Goal: Task Accomplishment & Management: Manage account settings

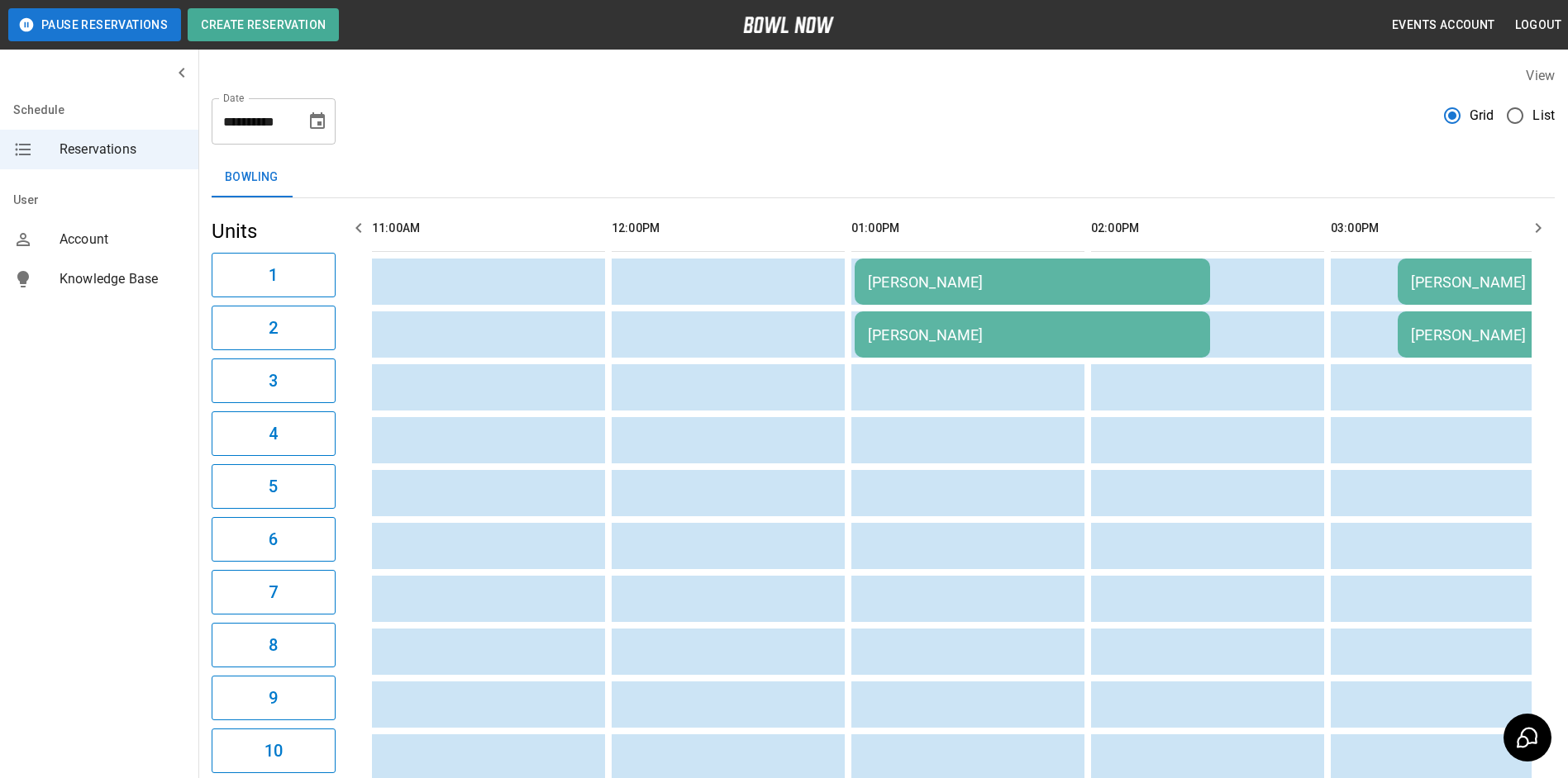
click at [1121, 286] on div "[PERSON_NAME]" at bounding box center [1032, 282] width 329 height 17
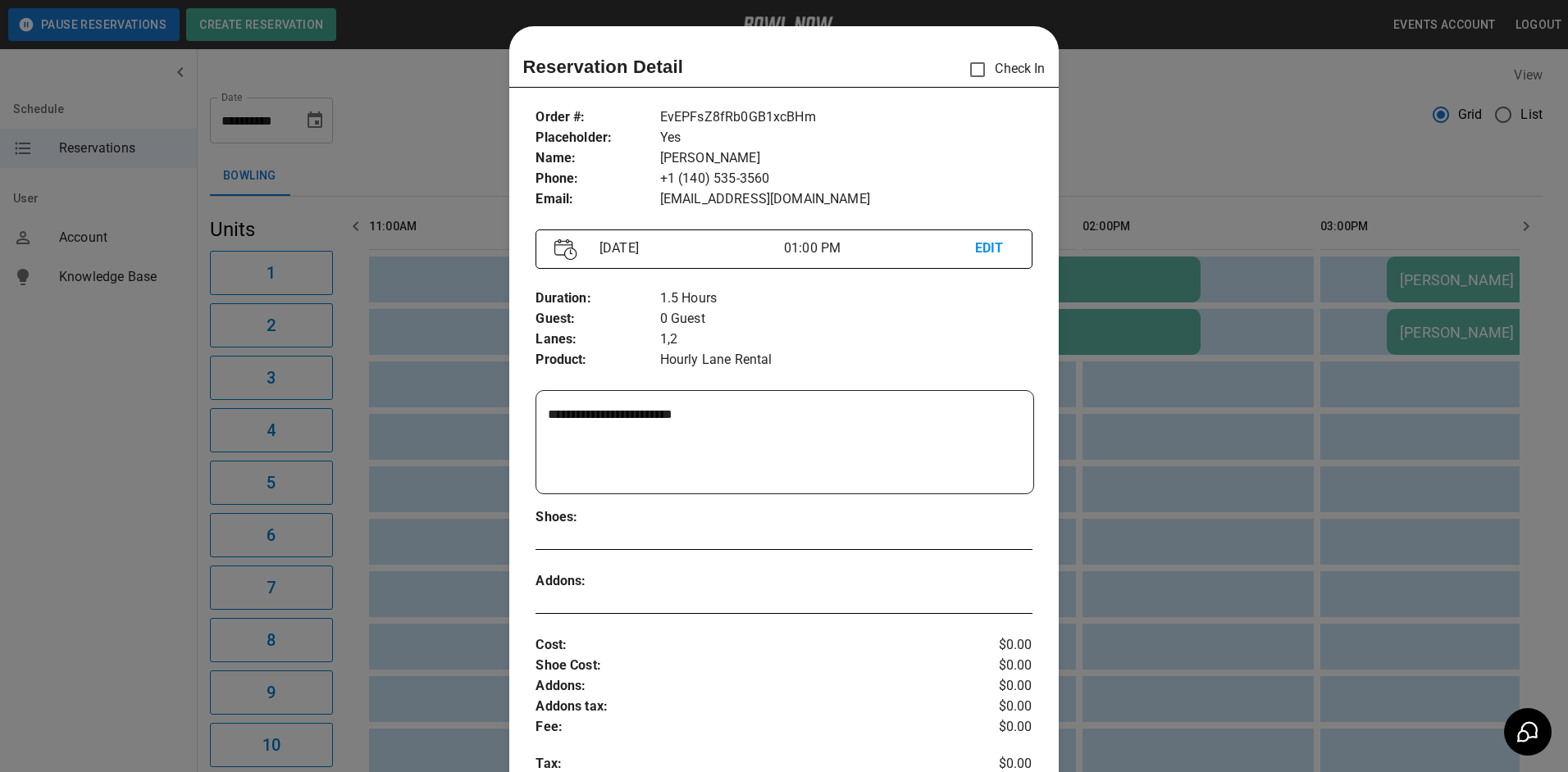
scroll to position [27, 0]
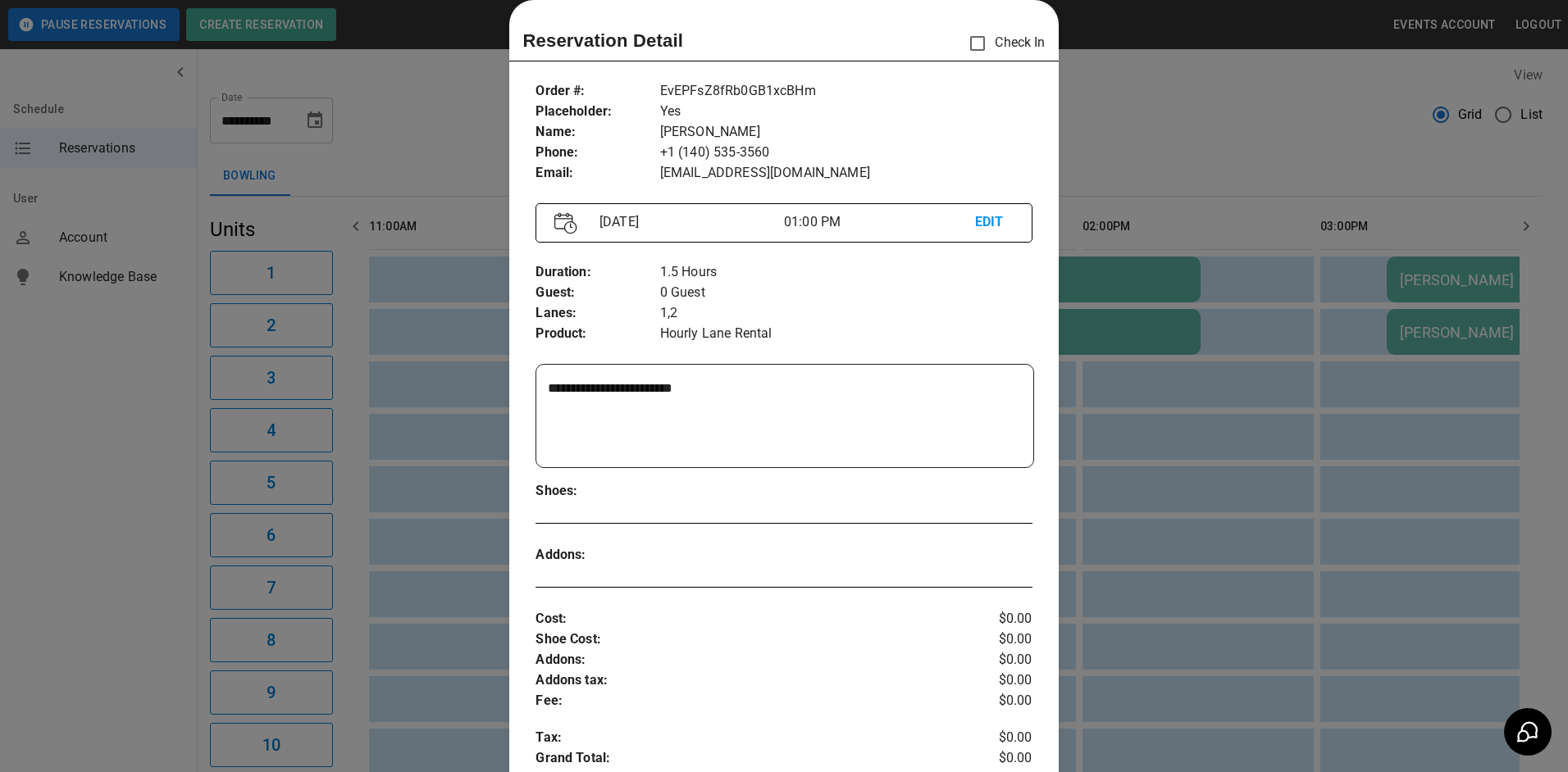
click at [1365, 256] on div at bounding box center [784, 386] width 1568 height 772
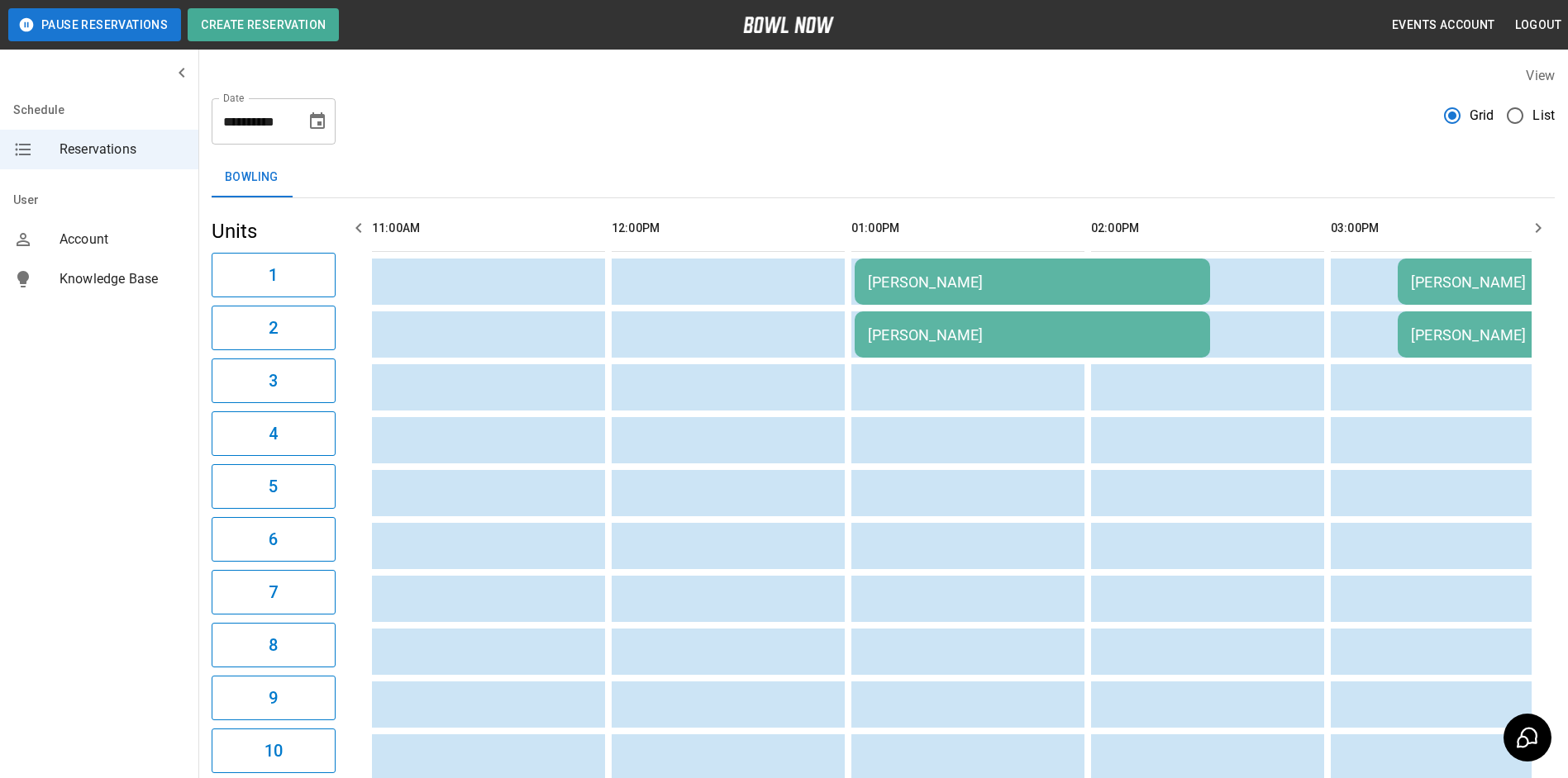
click at [1442, 294] on td "[PERSON_NAME]" at bounding box center [1514, 282] width 234 height 47
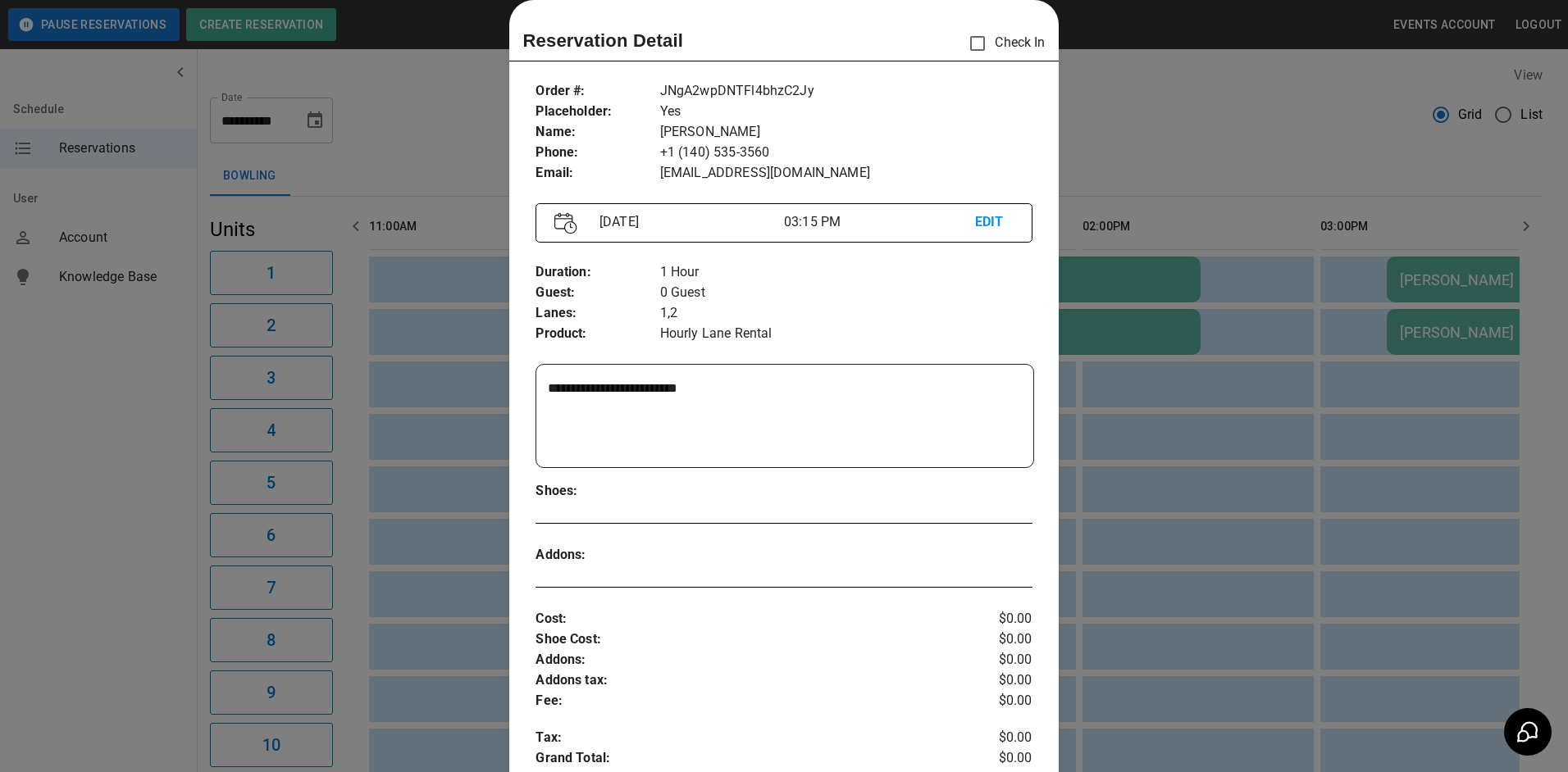
click at [1312, 232] on div at bounding box center [784, 386] width 1568 height 772
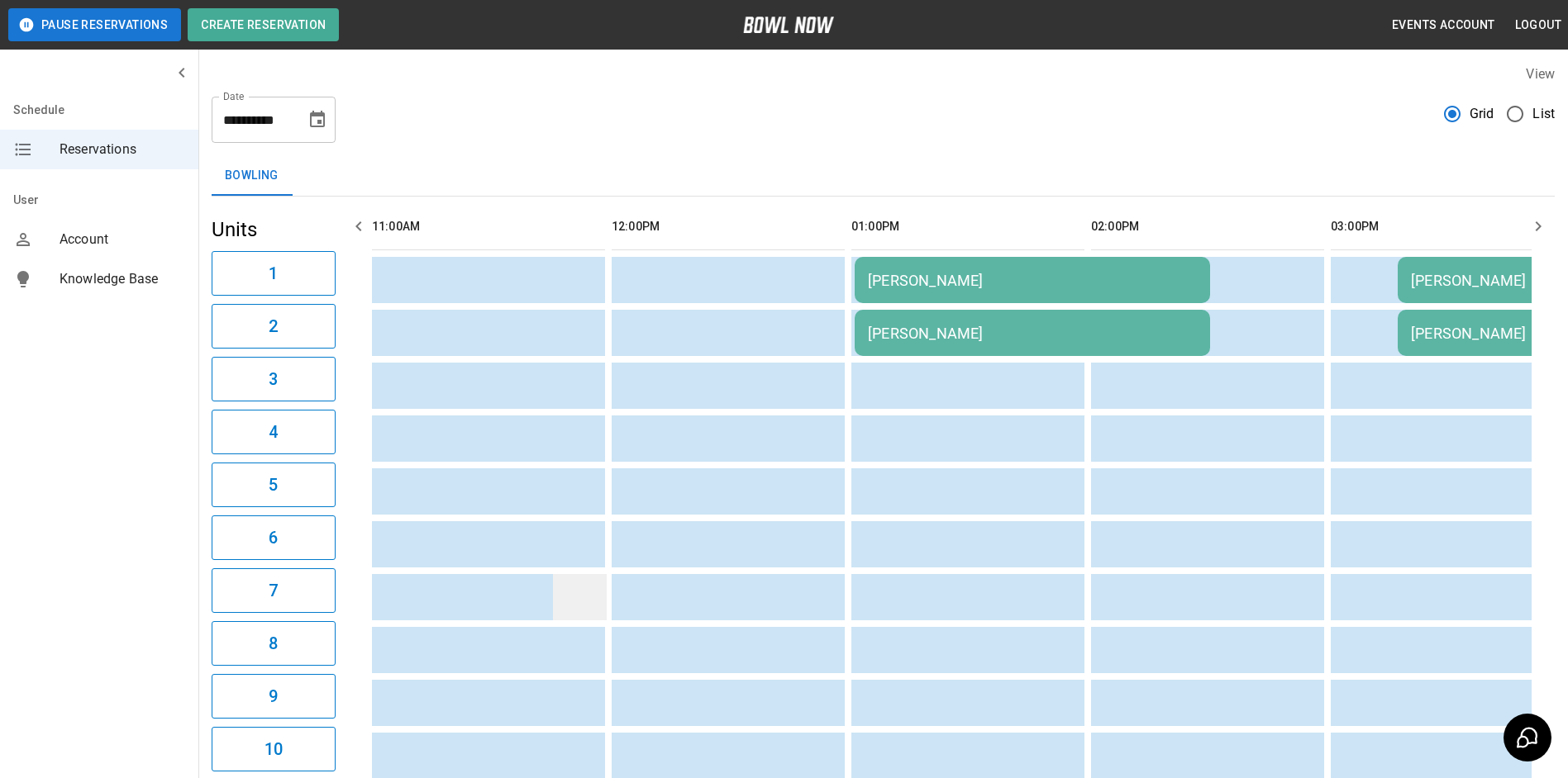
scroll to position [0, 0]
click at [1529, 223] on icon "button" at bounding box center [1538, 228] width 20 height 20
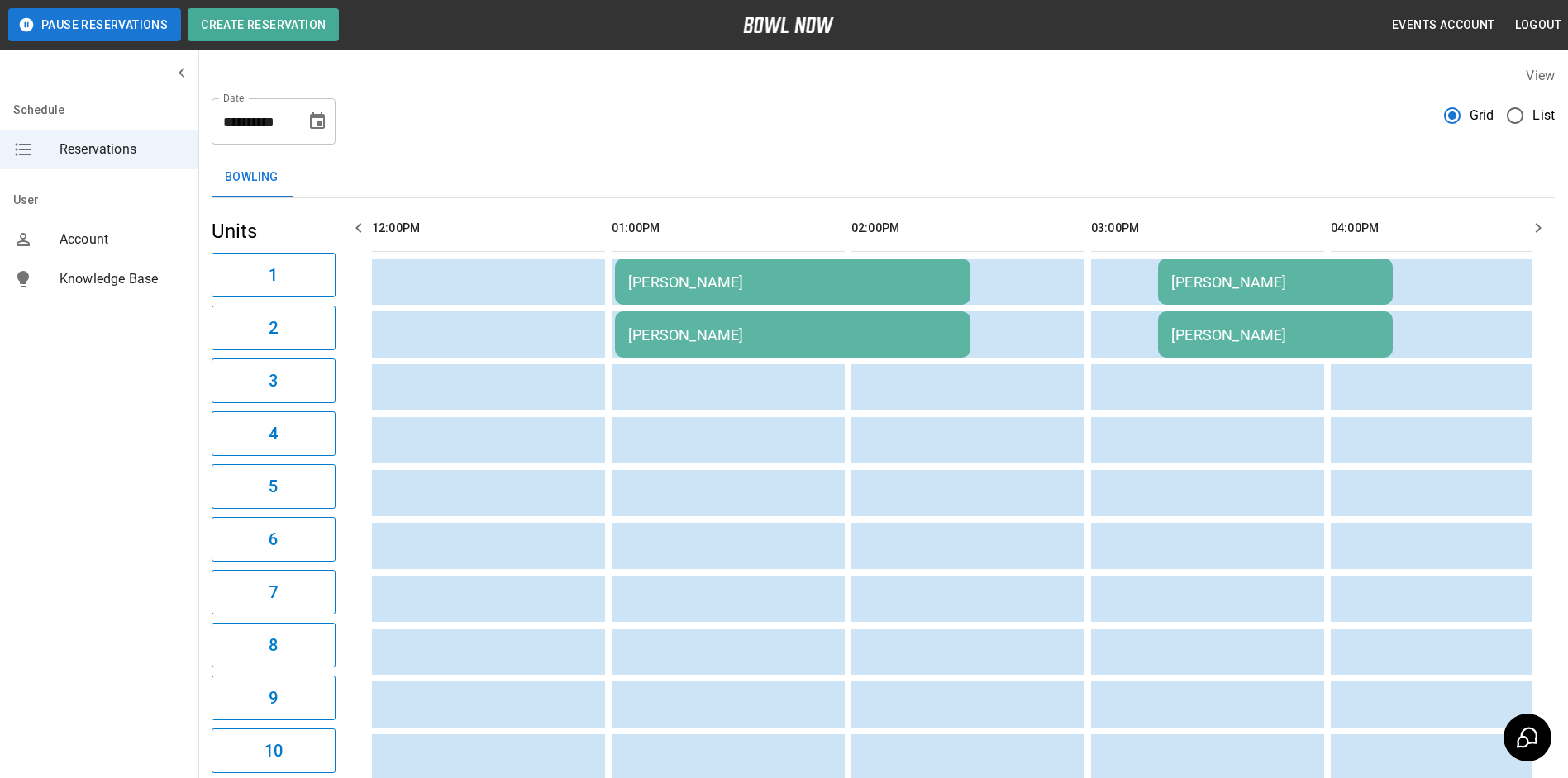
click at [1530, 222] on icon "button" at bounding box center [1538, 228] width 20 height 20
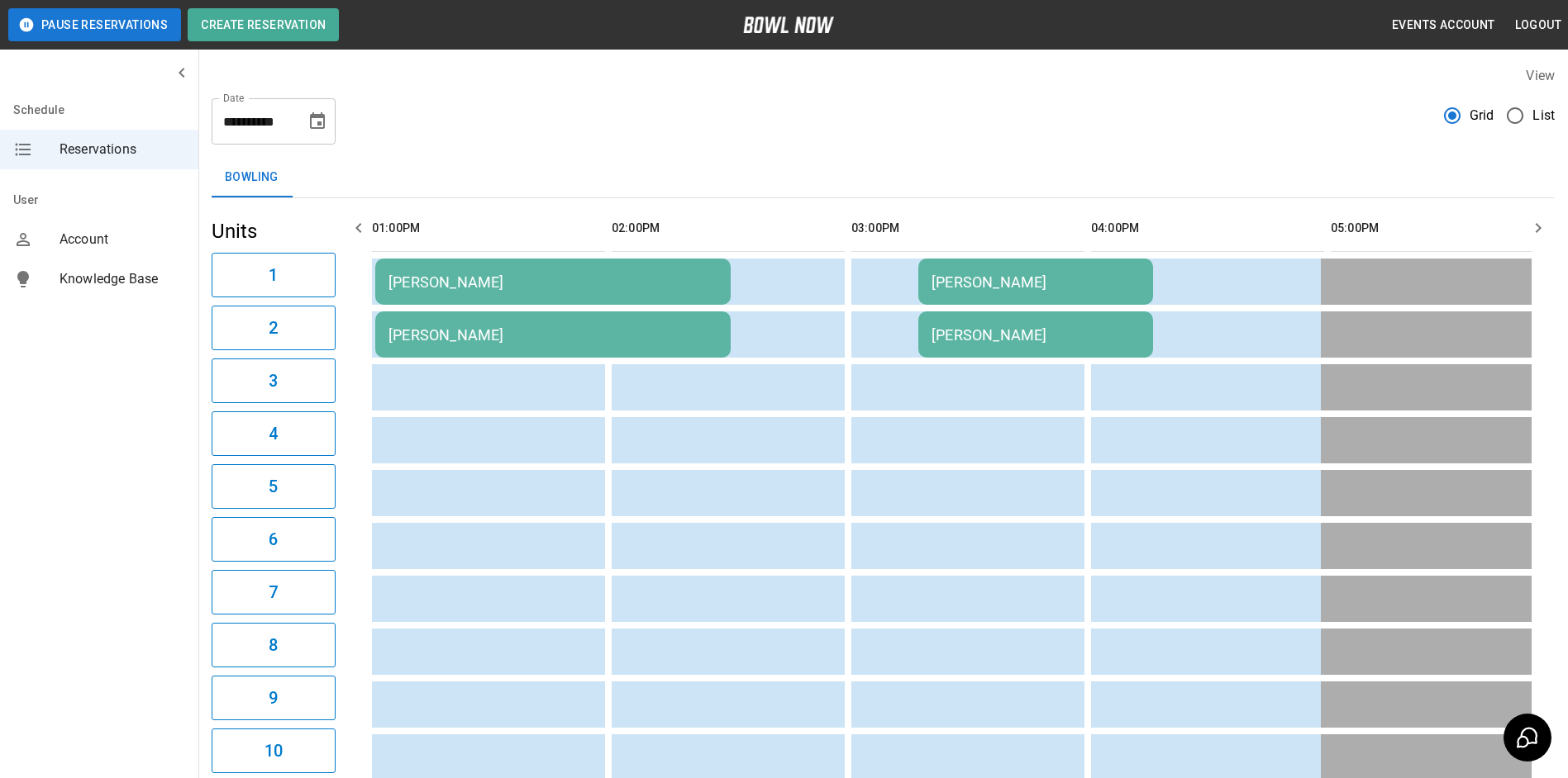
click at [1530, 222] on icon "button" at bounding box center [1538, 228] width 20 height 20
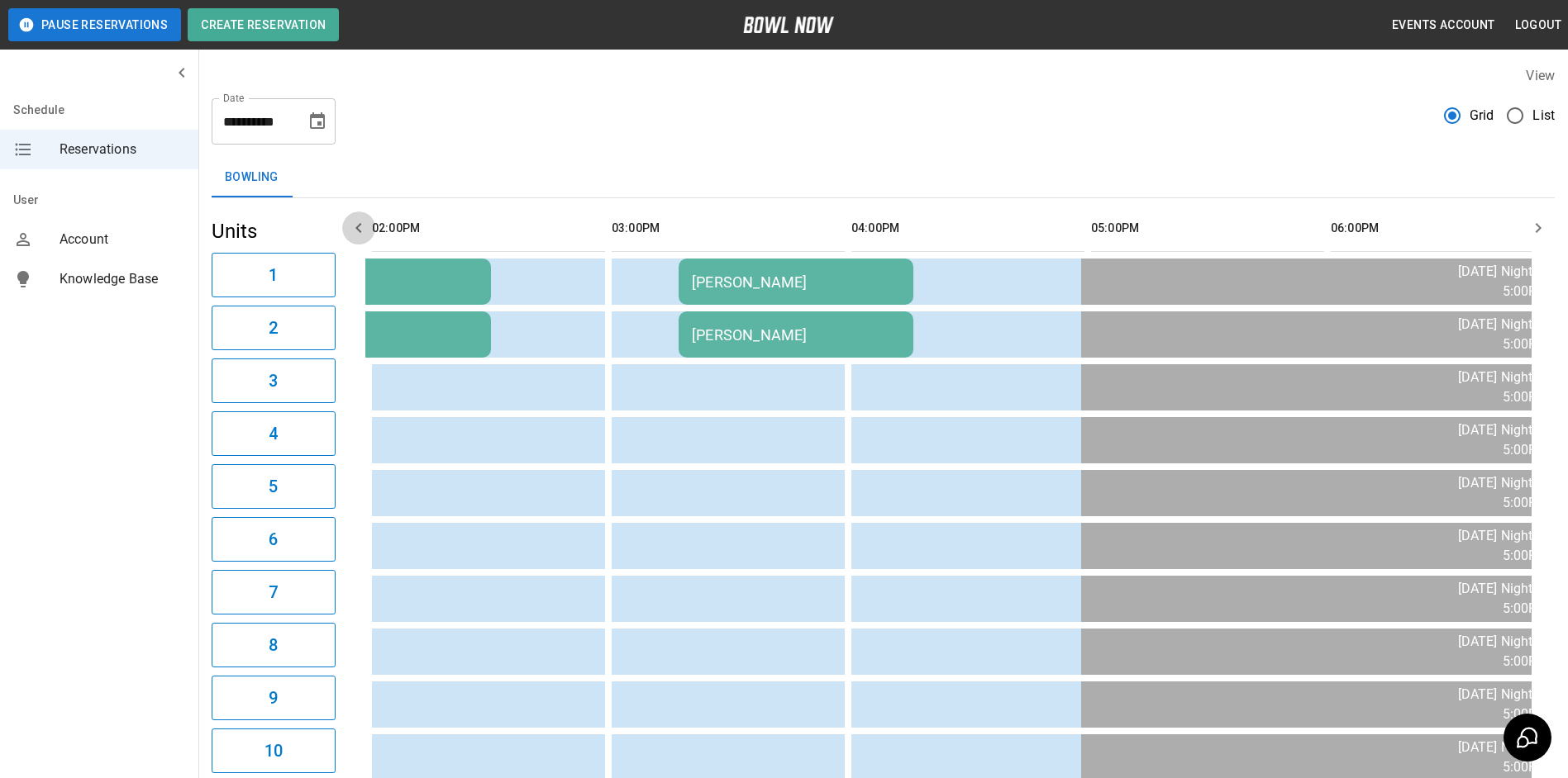
click at [354, 233] on icon "button" at bounding box center [359, 228] width 20 height 20
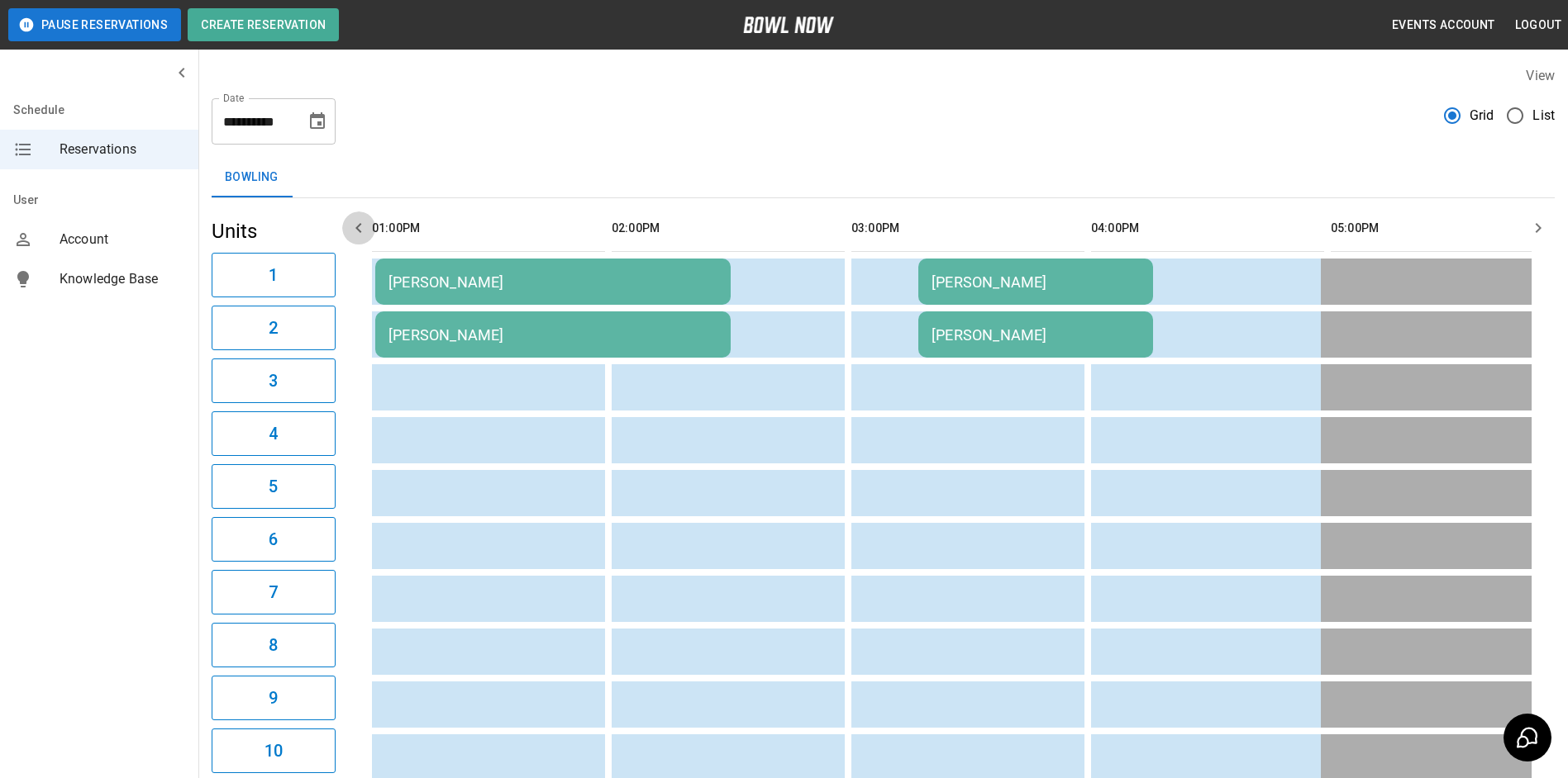
click at [352, 229] on icon "button" at bounding box center [359, 228] width 20 height 20
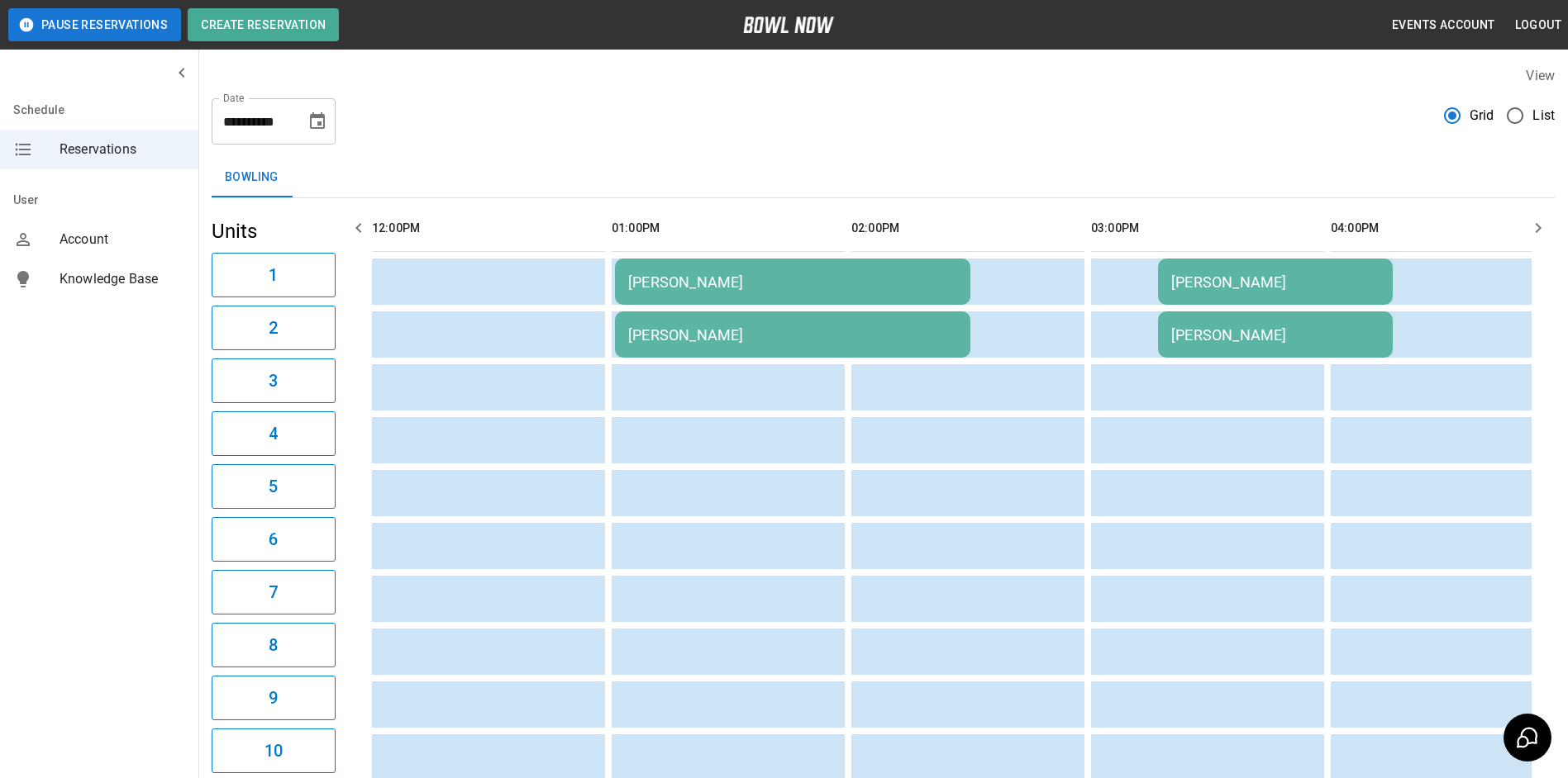
click at [352, 229] on icon "button" at bounding box center [359, 228] width 20 height 20
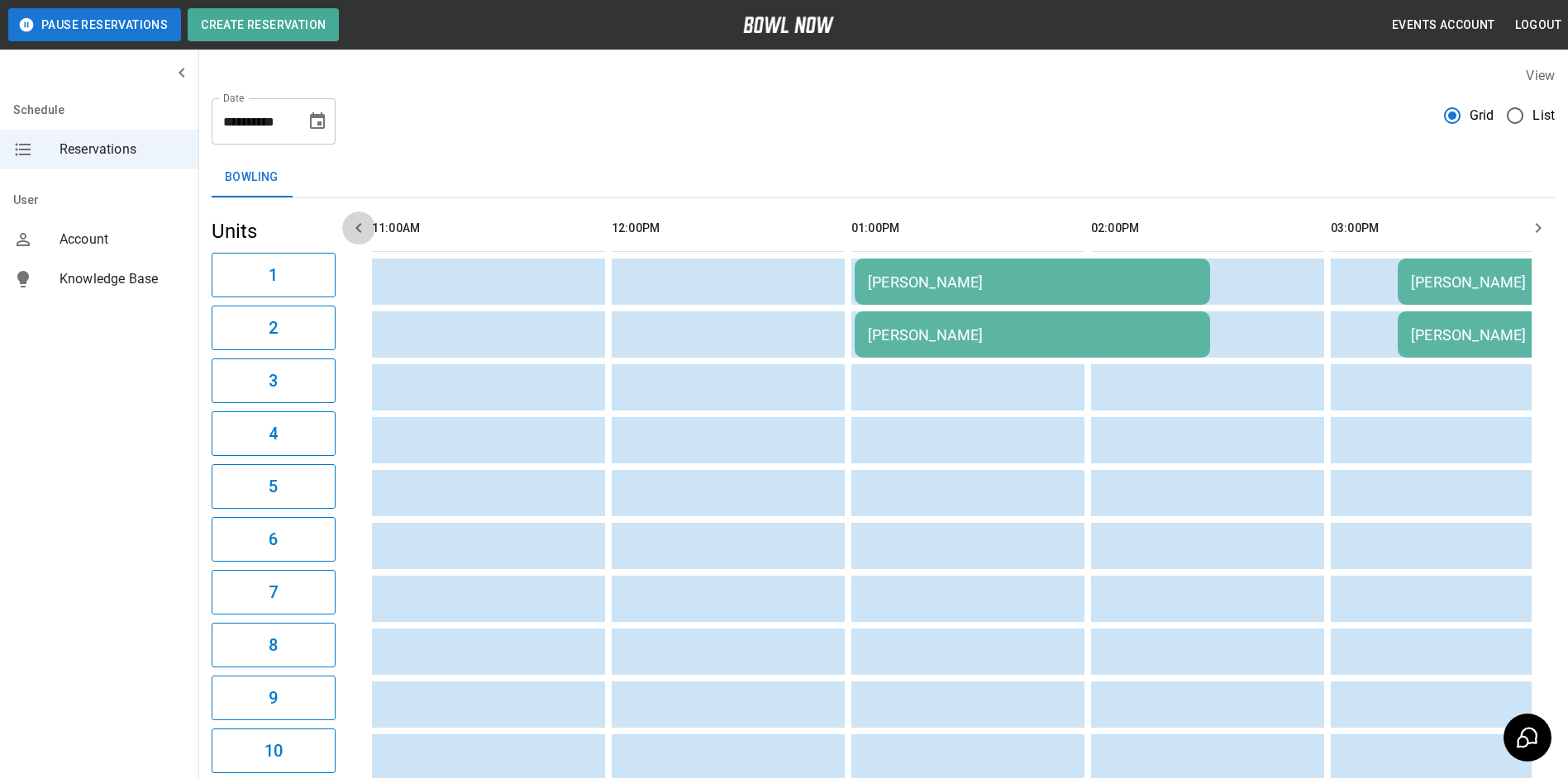
click at [361, 231] on icon "button" at bounding box center [359, 228] width 20 height 20
